Goal: Navigation & Orientation: Find specific page/section

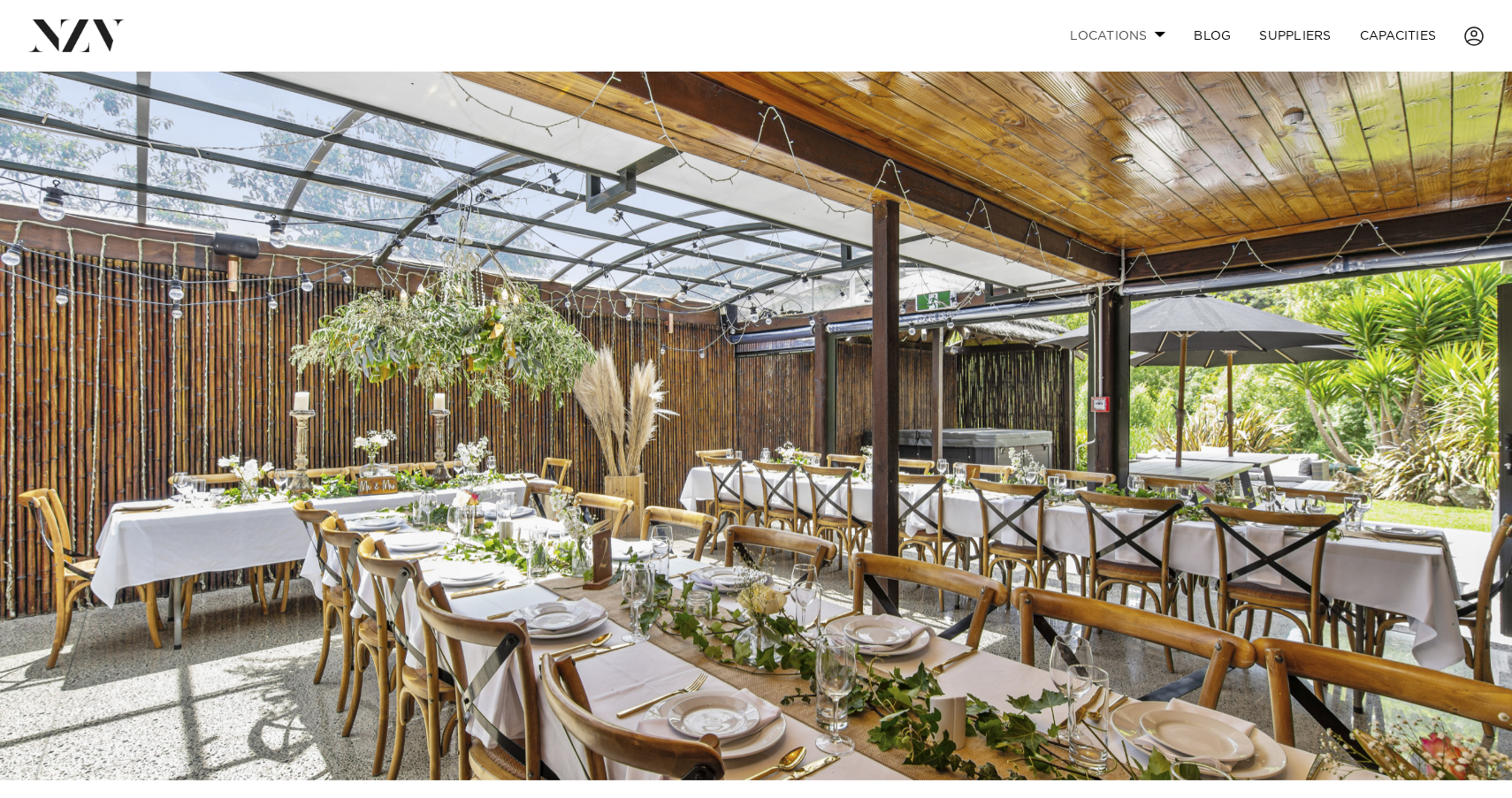
click at [1157, 27] on link "Locations" at bounding box center [1117, 36] width 124 height 38
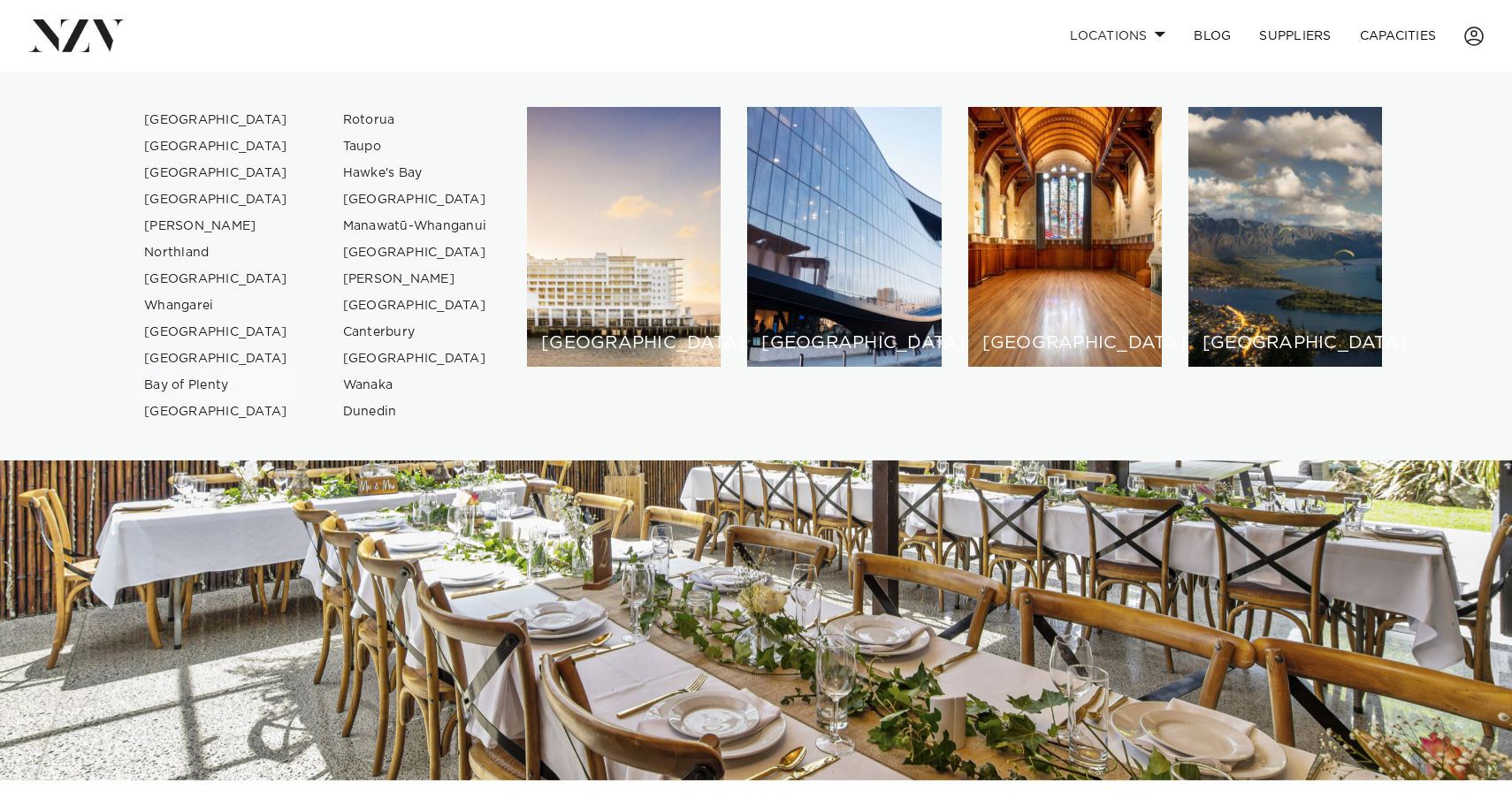
click at [195, 380] on link "Bay of Plenty" at bounding box center [216, 386] width 172 height 26
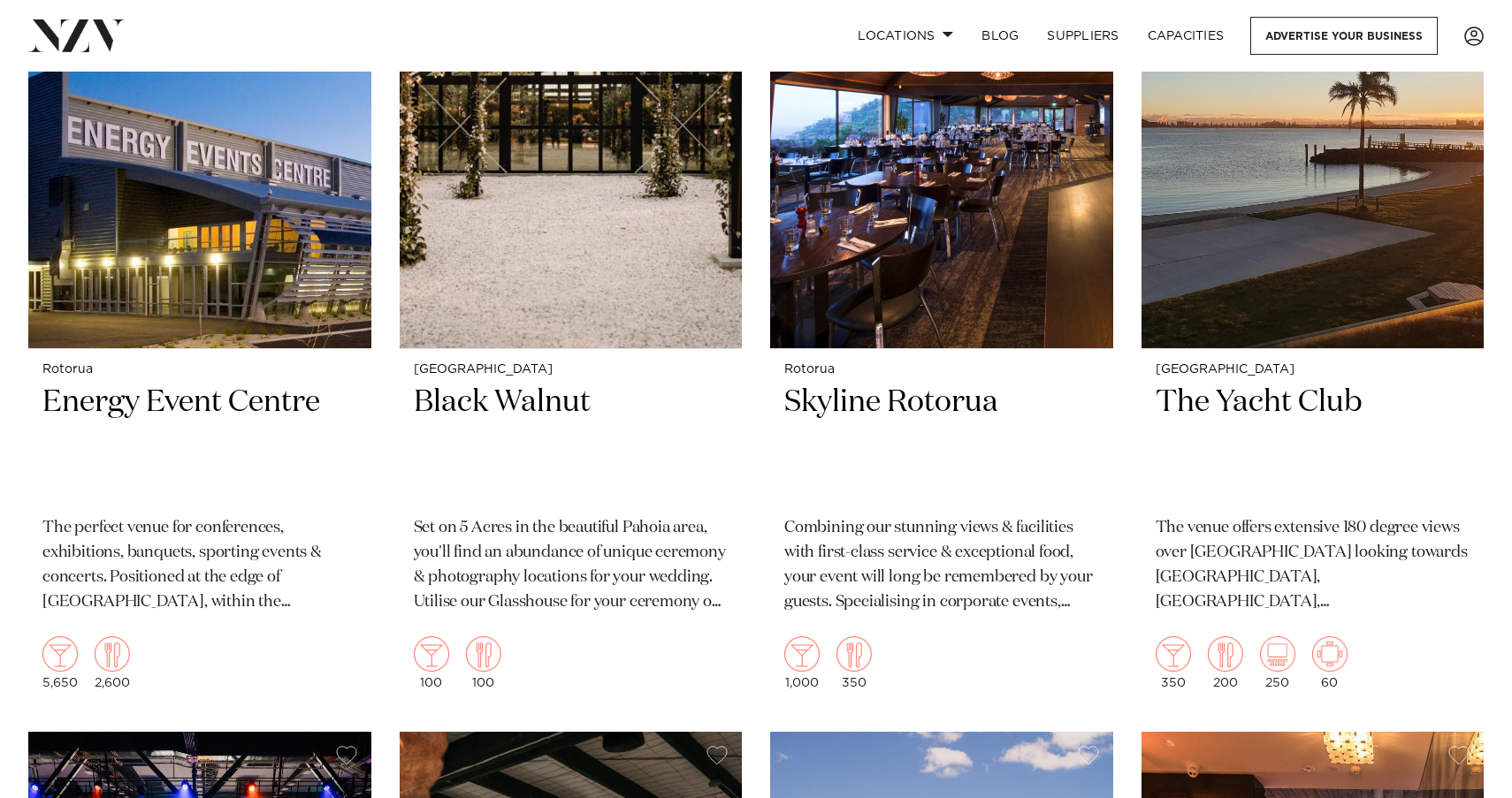
scroll to position [2066, 0]
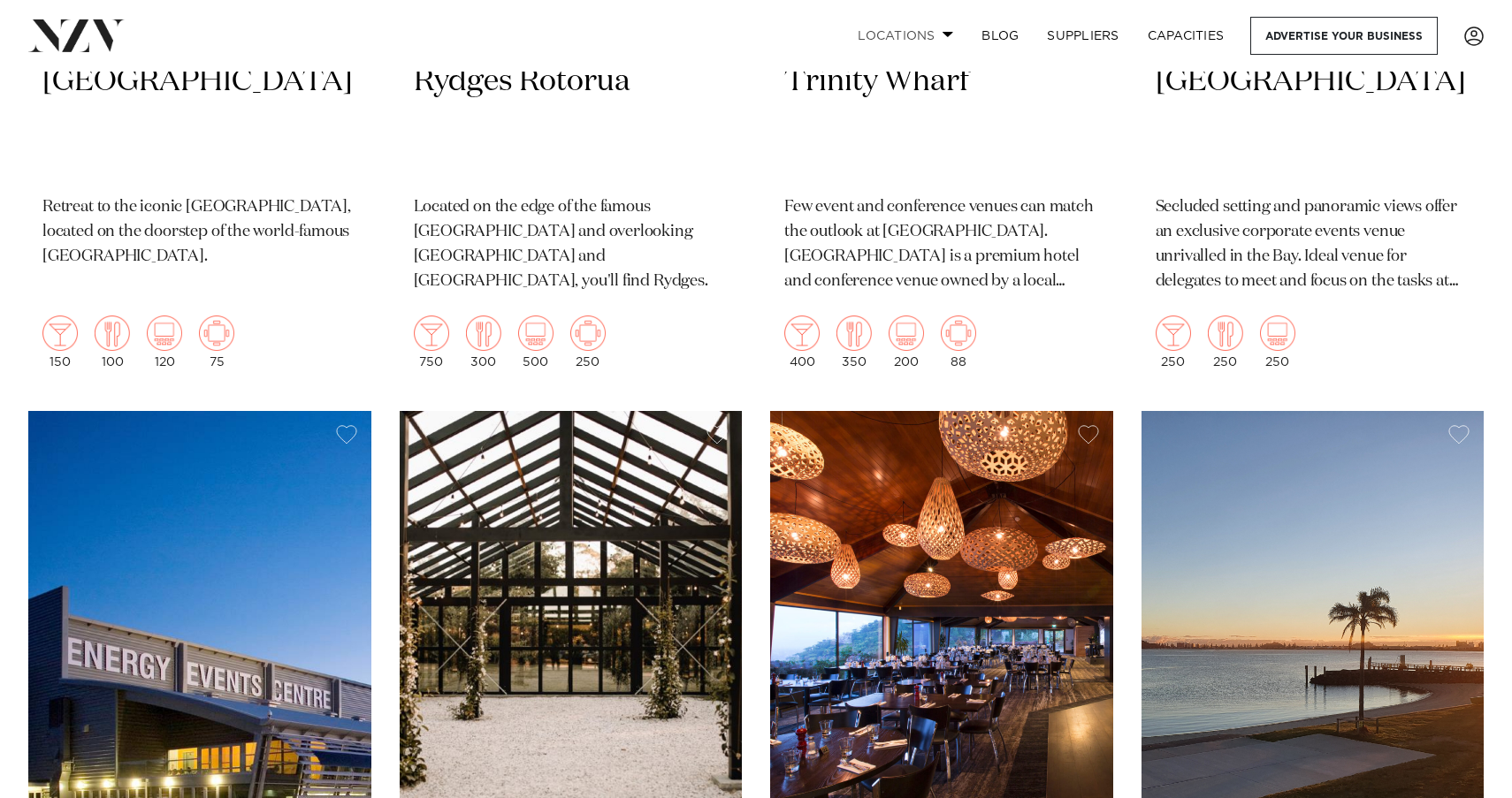
click at [909, 38] on link "Locations" at bounding box center [905, 36] width 124 height 38
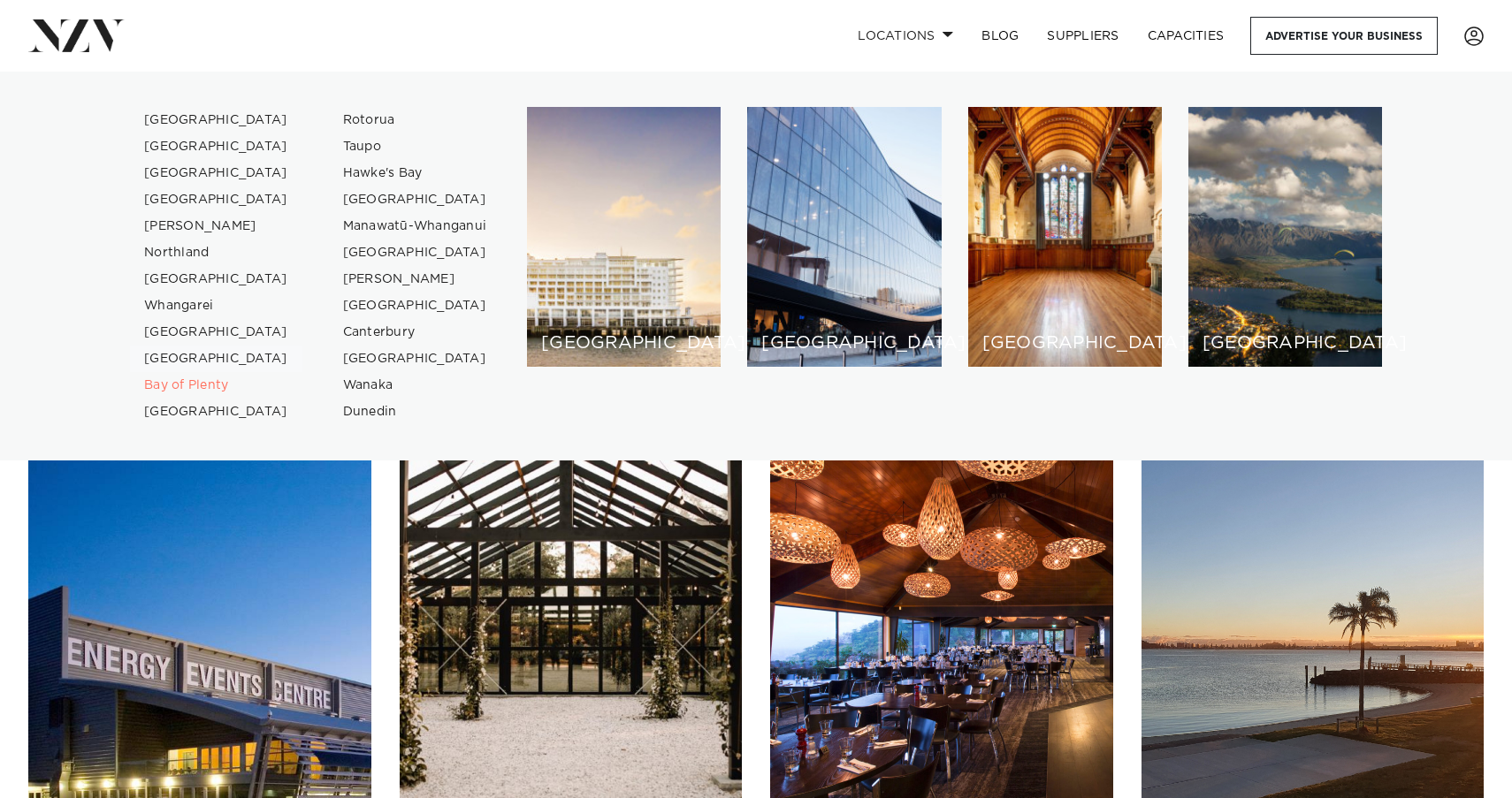
click at [175, 360] on link "[GEOGRAPHIC_DATA]" at bounding box center [216, 359] width 172 height 26
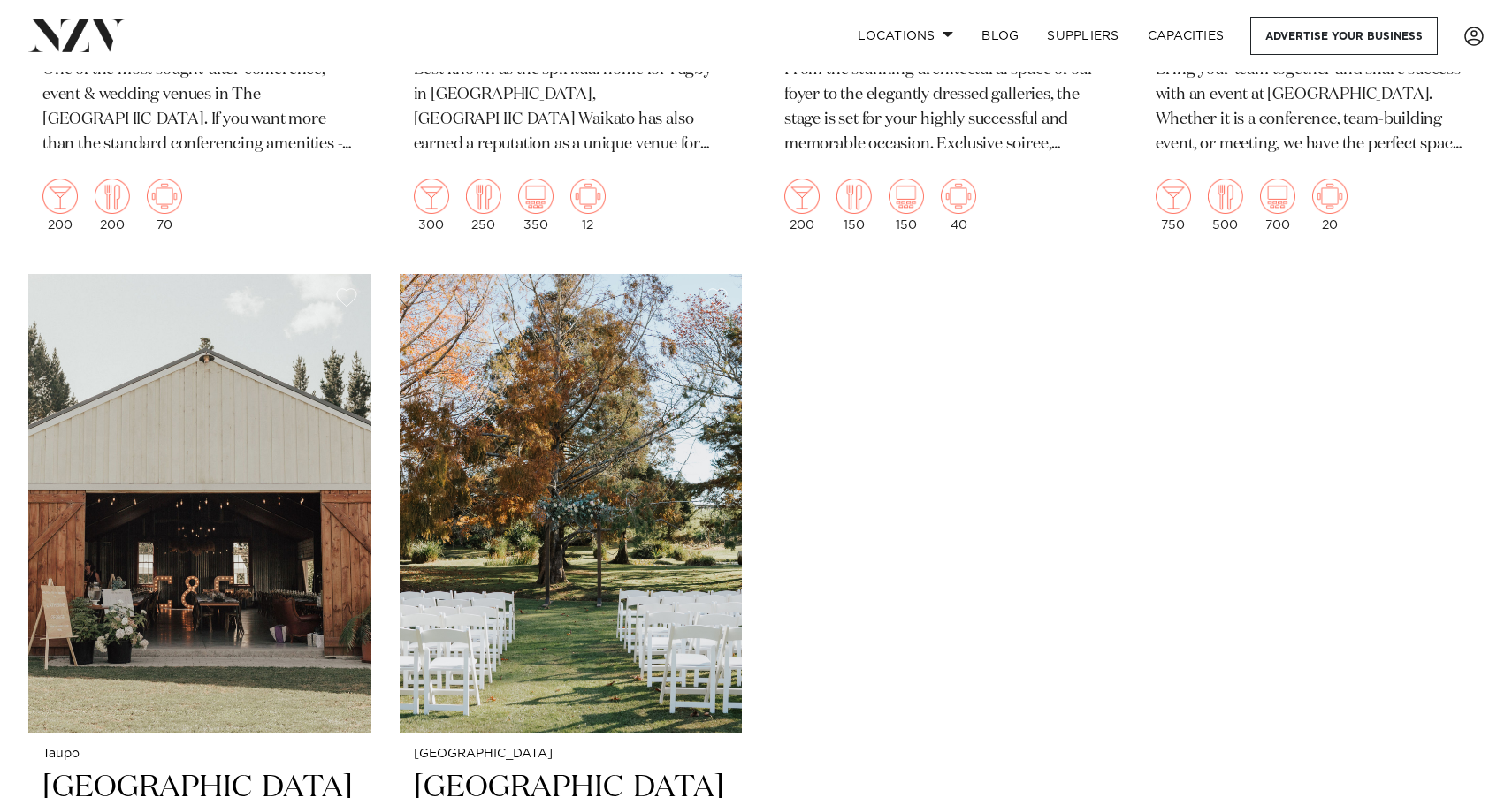
scroll to position [3927, 0]
